Goal: Task Accomplishment & Management: Manage account settings

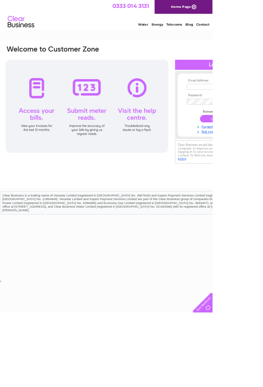
click at [238, 103] on td at bounding box center [267, 107] width 76 height 11
click at [262, 80] on div at bounding box center [267, 80] width 102 height 12
click at [262, 82] on div at bounding box center [267, 80] width 102 height 12
click at [262, 85] on div at bounding box center [267, 80] width 102 height 12
click at [262, 157] on link "Forgotten password?" at bounding box center [268, 156] width 75 height 6
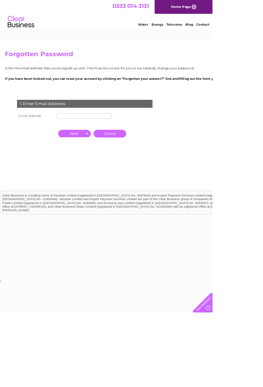
click at [77, 140] on input "text" at bounding box center [104, 143] width 68 height 7
type input "Judeclayson@hotmail.co.uk"
click at [98, 163] on input "button" at bounding box center [92, 165] width 40 height 9
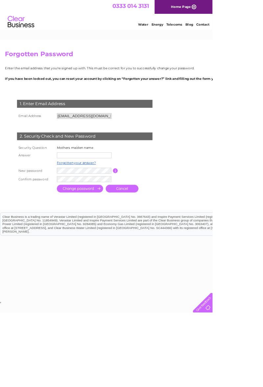
click at [75, 191] on input "text" at bounding box center [104, 191] width 68 height 7
type input "White"
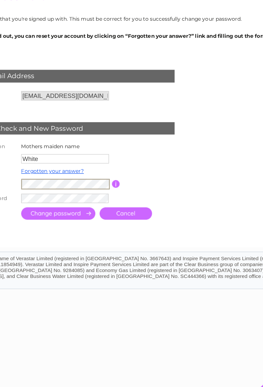
click at [142, 211] on input "button" at bounding box center [143, 211] width 6 height 6
click at [144, 210] on input "button" at bounding box center [143, 211] width 6 height 6
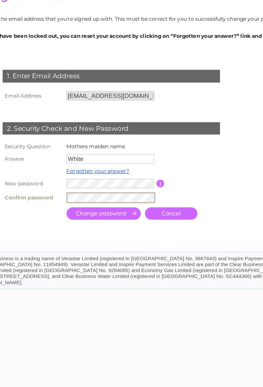
click at [104, 234] on input "submit" at bounding box center [98, 234] width 57 height 10
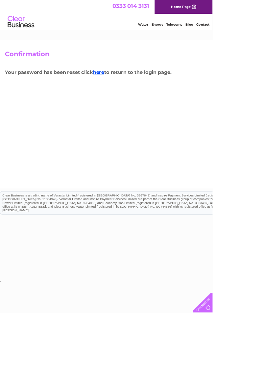
click at [123, 88] on link "here" at bounding box center [122, 89] width 14 height 7
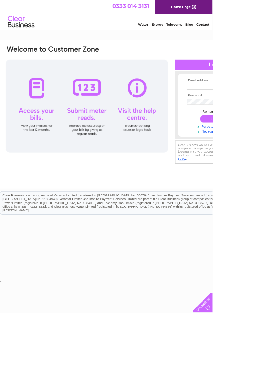
click at [240, 104] on input "text" at bounding box center [265, 107] width 68 height 7
click at [262, 149] on input "submit" at bounding box center [267, 147] width 40 height 9
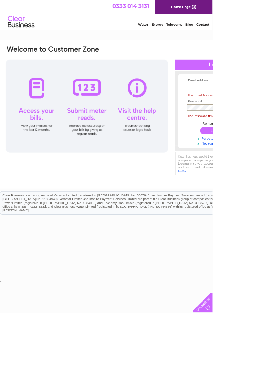
type input "Judeclayson@hotmail.co.uk"
click at [247, 157] on input "submit" at bounding box center [267, 161] width 40 height 9
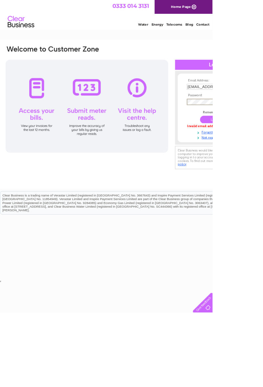
click at [262, 149] on input "submit" at bounding box center [267, 147] width 40 height 9
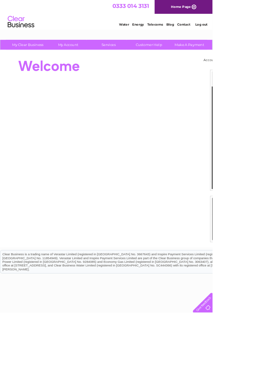
click at [88, 56] on link "My Account" at bounding box center [84, 55] width 54 height 12
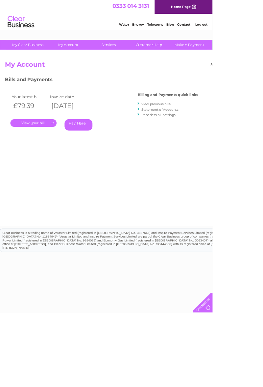
click at [51, 155] on link "." at bounding box center [41, 152] width 57 height 10
click at [47, 79] on h2 "My Account" at bounding box center [162, 81] width 313 height 12
click at [242, 7] on link "Home Page" at bounding box center [227, 8] width 72 height 17
click at [249, 32] on link "Log out" at bounding box center [248, 30] width 15 height 5
